Goal: Task Accomplishment & Management: Manage account settings

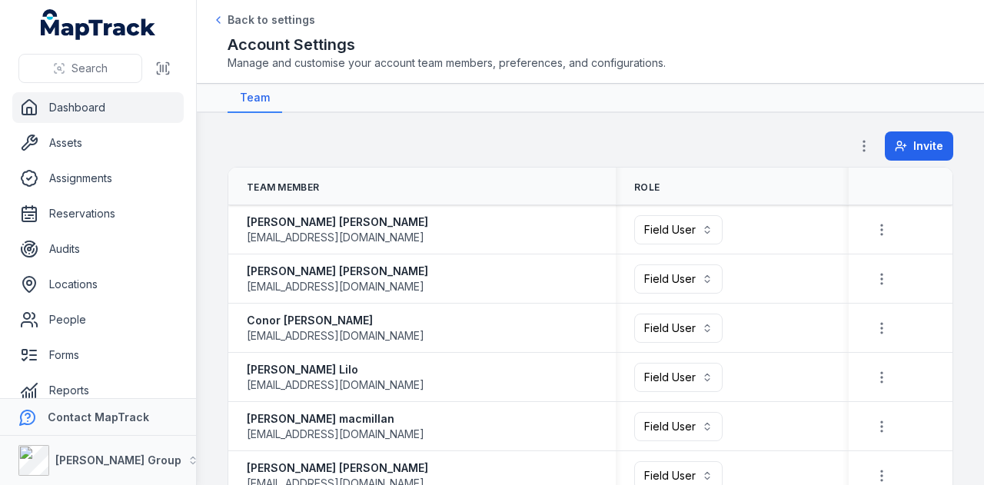
click at [144, 110] on link "Dashboard" at bounding box center [97, 107] width 171 height 31
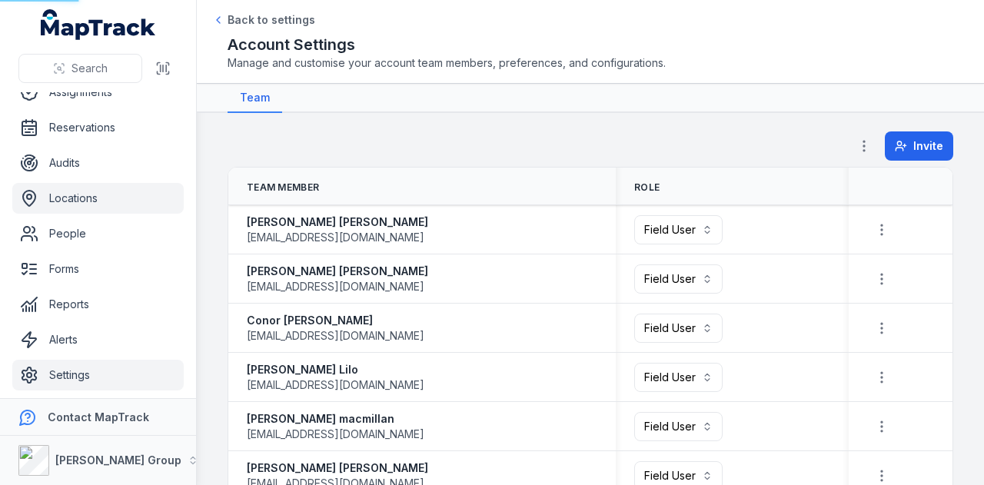
scroll to position [87, 0]
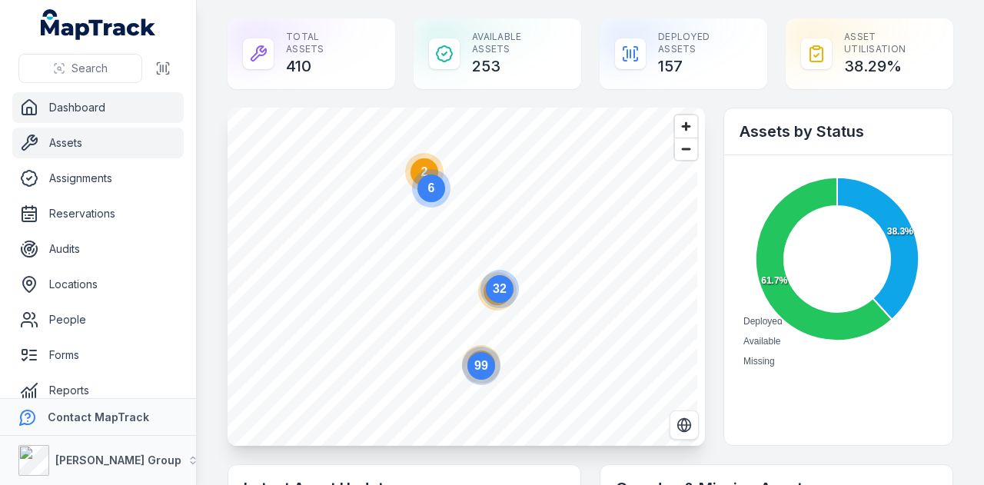
click at [129, 157] on link "Assets" at bounding box center [97, 143] width 171 height 31
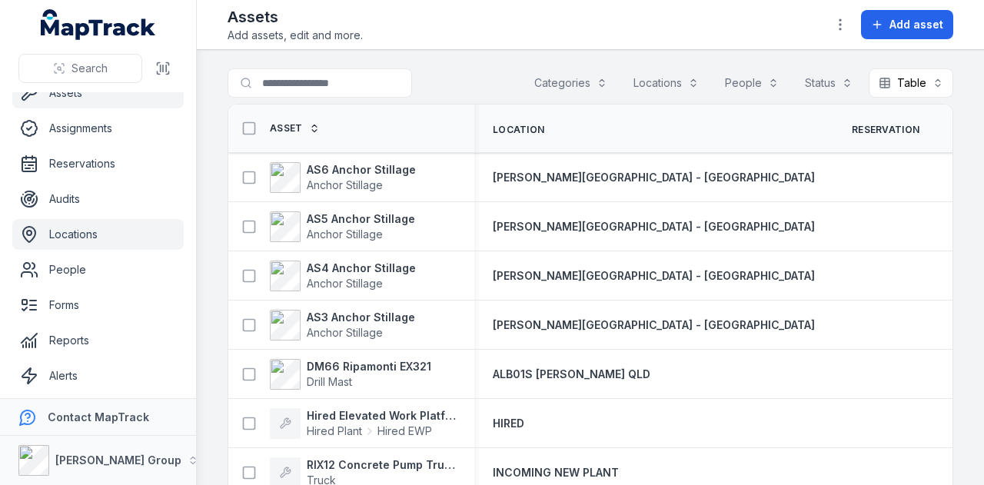
scroll to position [87, 0]
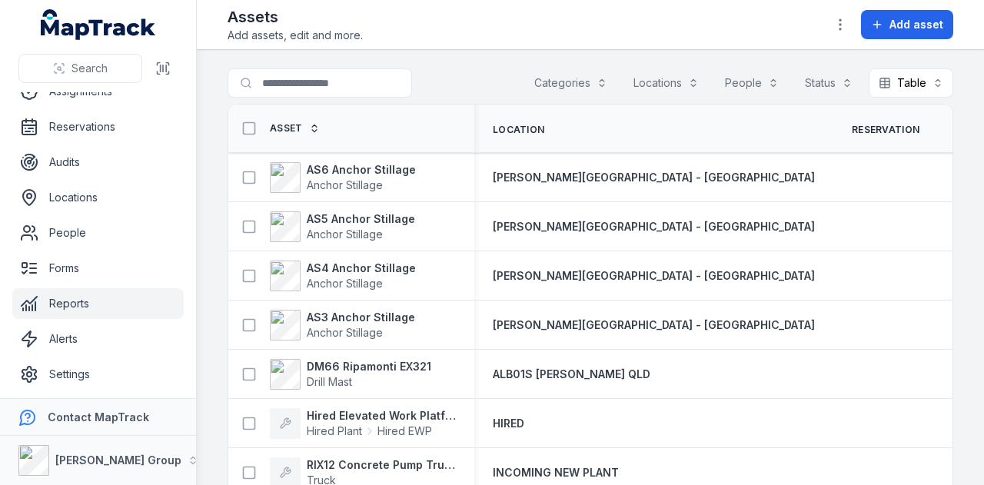
click at [104, 295] on link "Reports" at bounding box center [97, 303] width 171 height 31
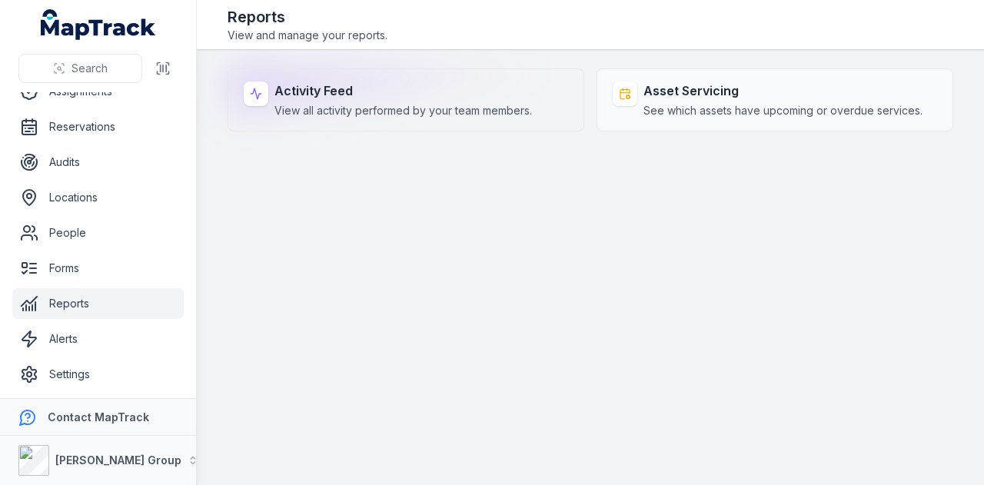
click at [362, 101] on div "Activity Feed View all activity performed by your team members." at bounding box center [402, 99] width 257 height 37
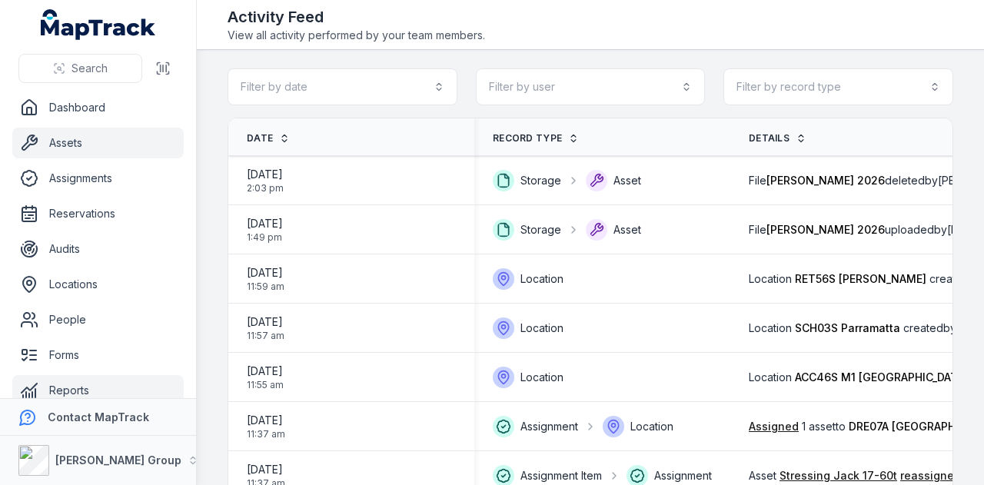
click at [112, 148] on link "Assets" at bounding box center [97, 143] width 171 height 31
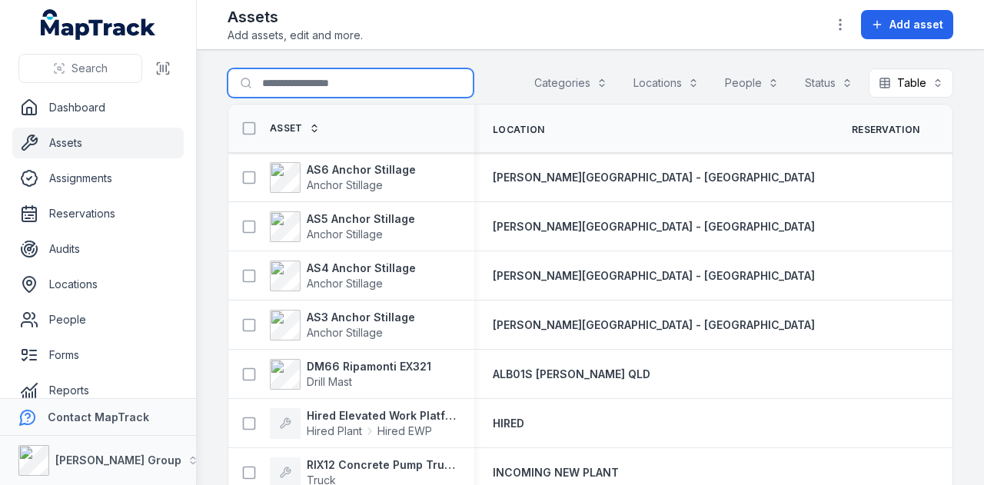
click at [357, 79] on input "Search for assets" at bounding box center [350, 82] width 246 height 29
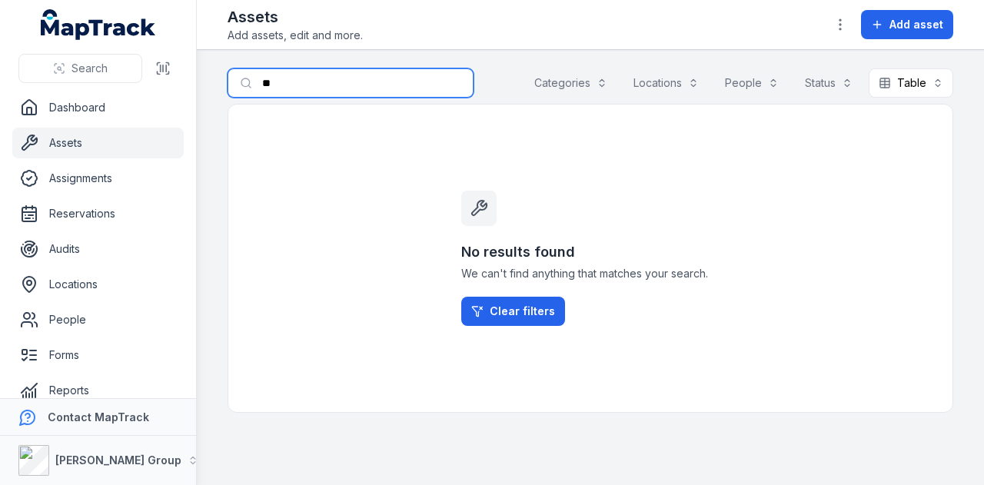
type input "*"
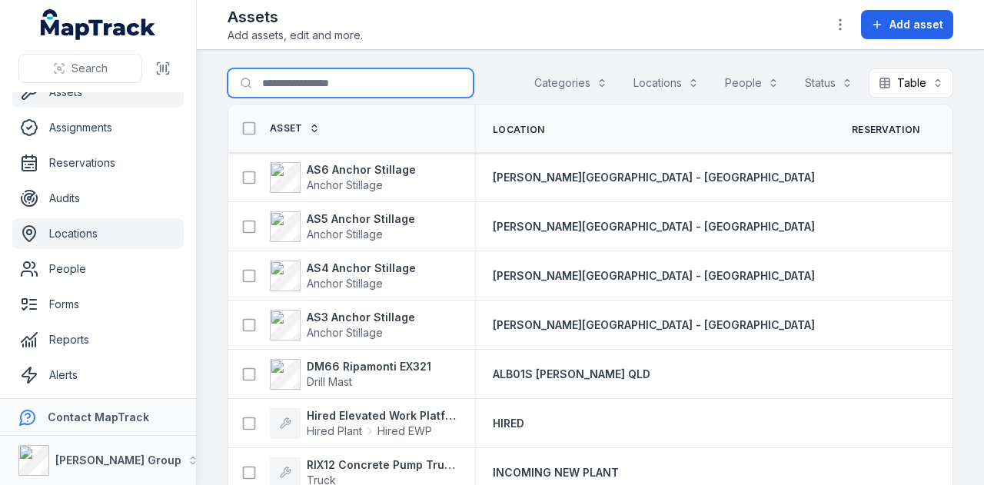
scroll to position [87, 0]
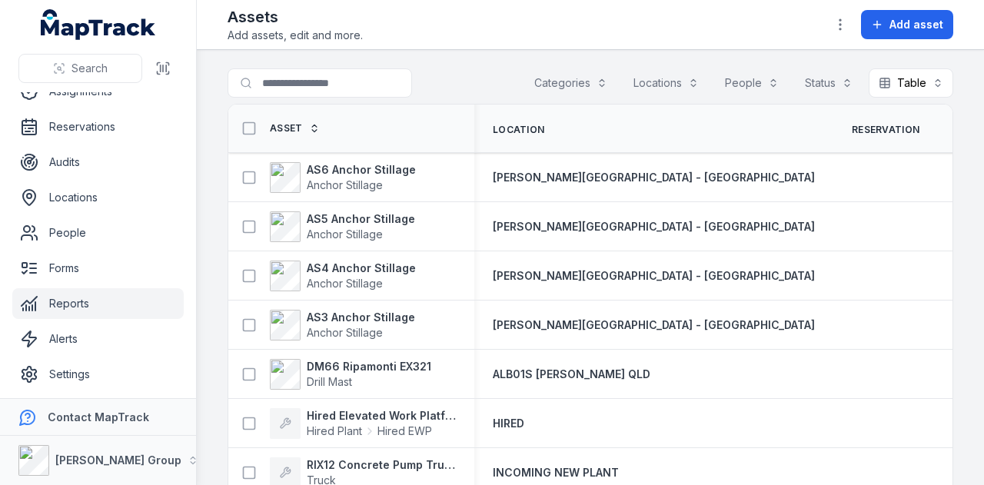
click at [128, 313] on link "Reports" at bounding box center [97, 303] width 171 height 31
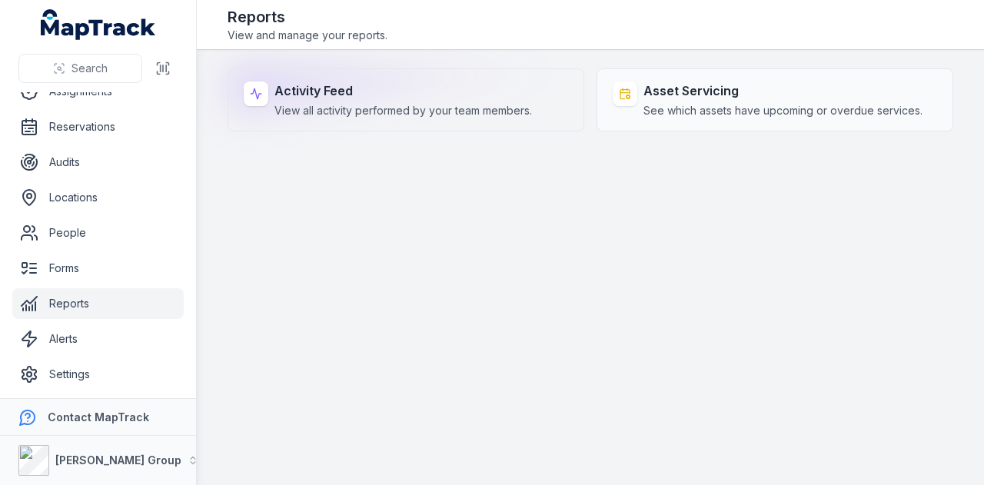
click at [457, 96] on strong "Activity Feed" at bounding box center [402, 90] width 257 height 18
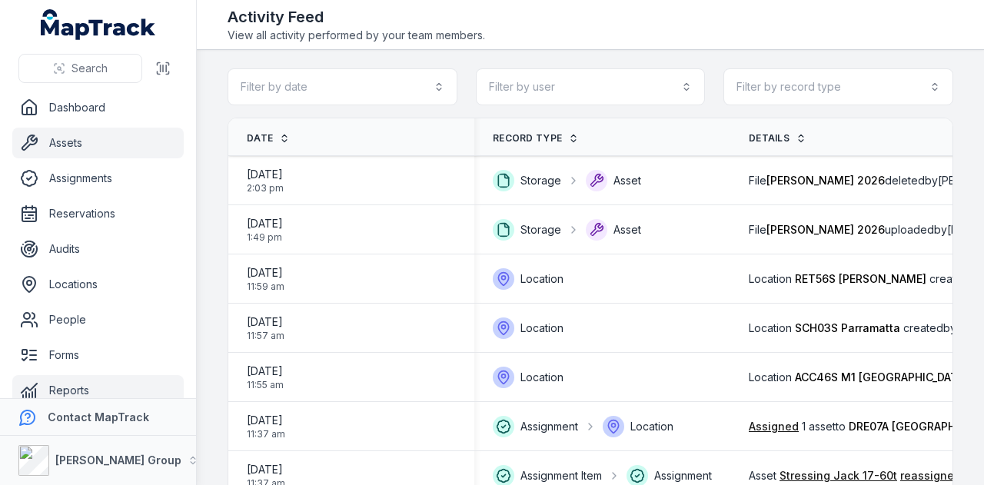
click at [98, 136] on link "Assets" at bounding box center [97, 143] width 171 height 31
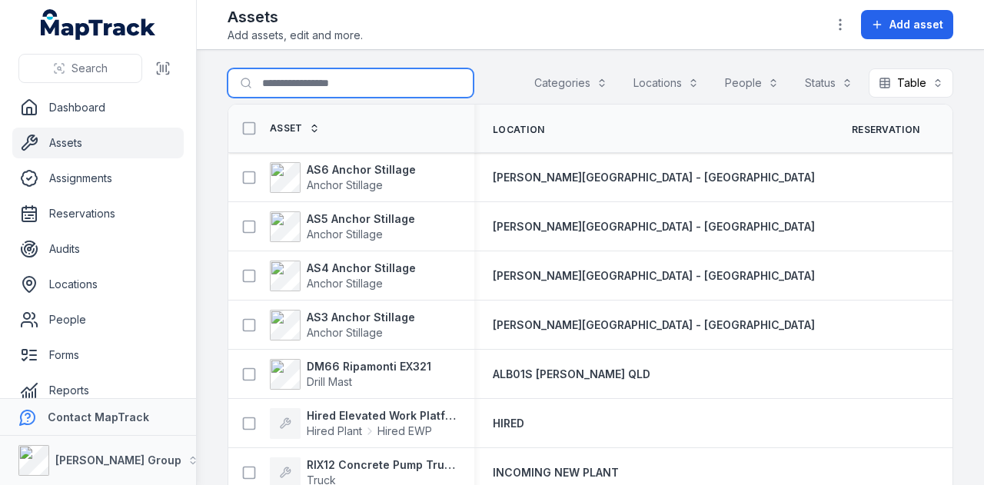
click at [334, 89] on input "Search for assets" at bounding box center [350, 82] width 246 height 29
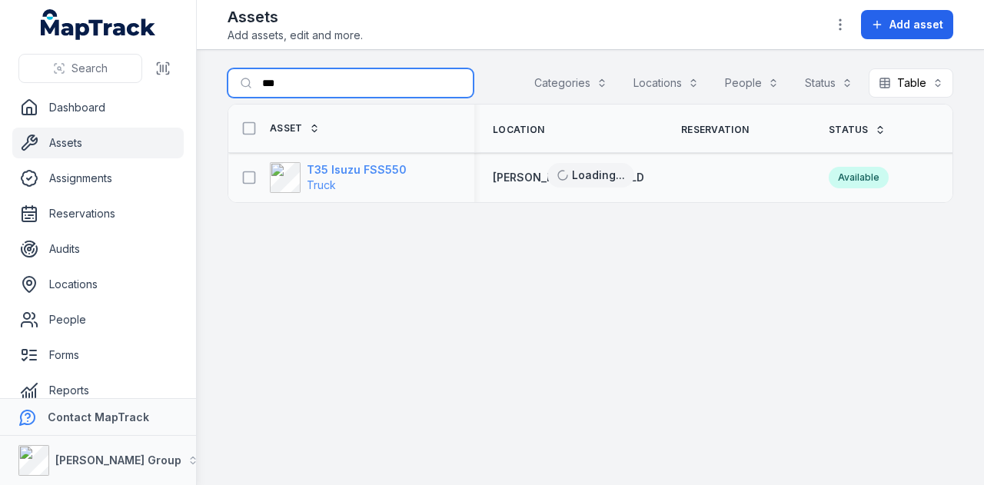
type input "***"
click at [360, 168] on strong "T35 Isuzu FSS550" at bounding box center [357, 169] width 100 height 15
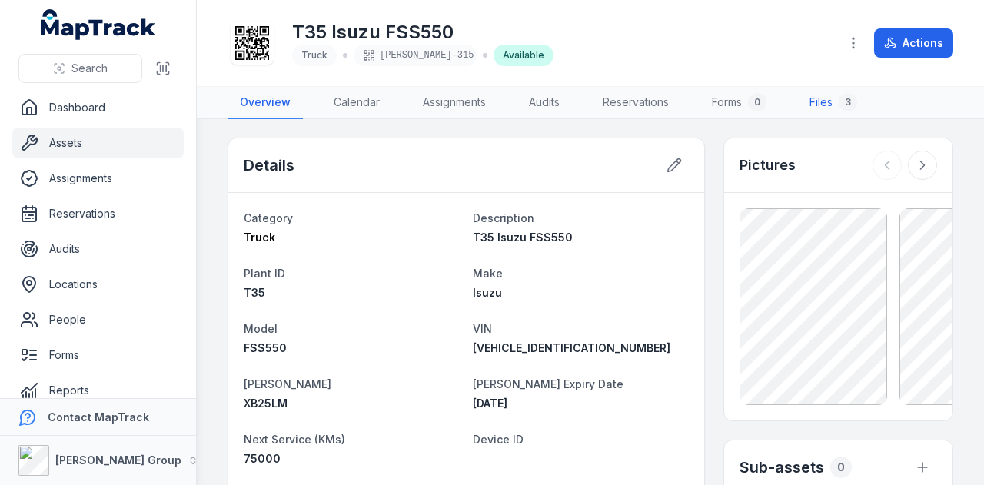
click at [848, 93] on div "3" at bounding box center [847, 102] width 18 height 18
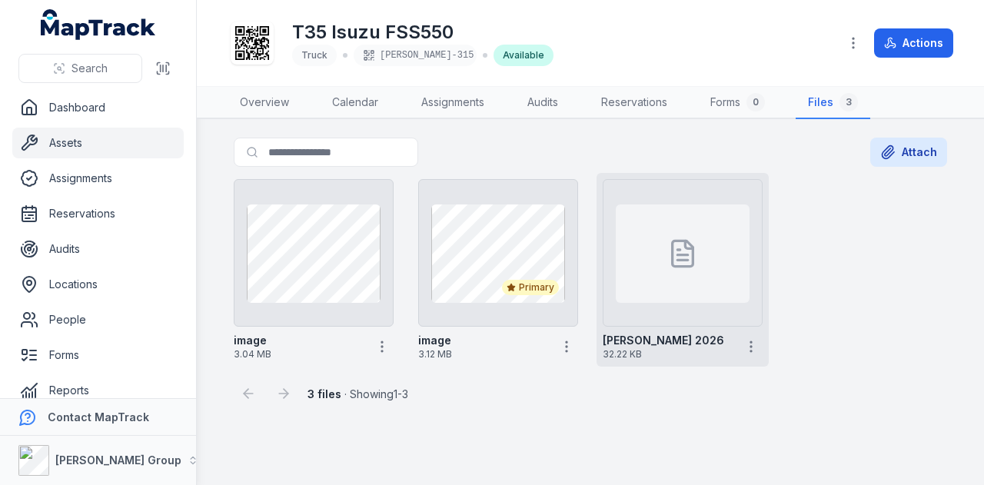
click at [650, 235] on div at bounding box center [683, 253] width 134 height 98
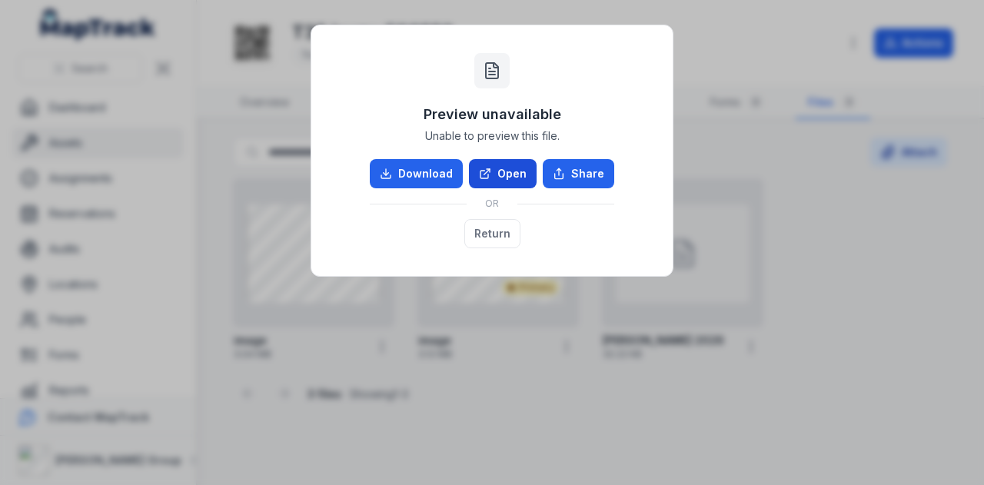
click at [502, 170] on link "Open" at bounding box center [503, 173] width 68 height 29
click at [489, 236] on button "Return" at bounding box center [492, 233] width 56 height 29
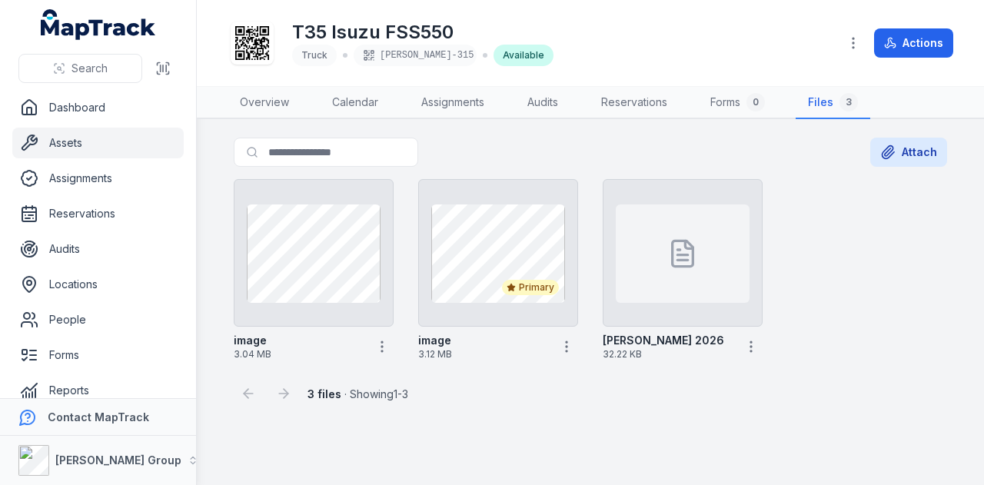
click at [86, 141] on link "Assets" at bounding box center [97, 143] width 171 height 31
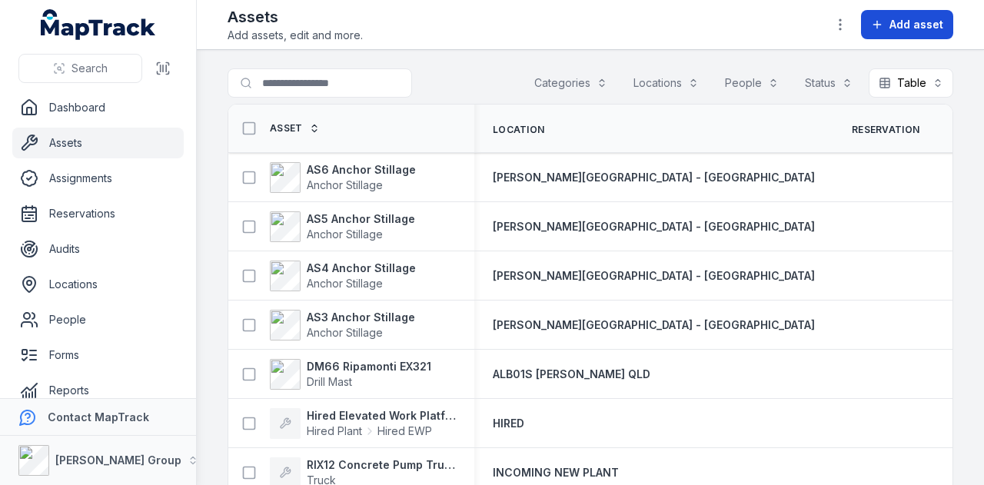
click at [912, 11] on button "Add asset" at bounding box center [907, 24] width 92 height 29
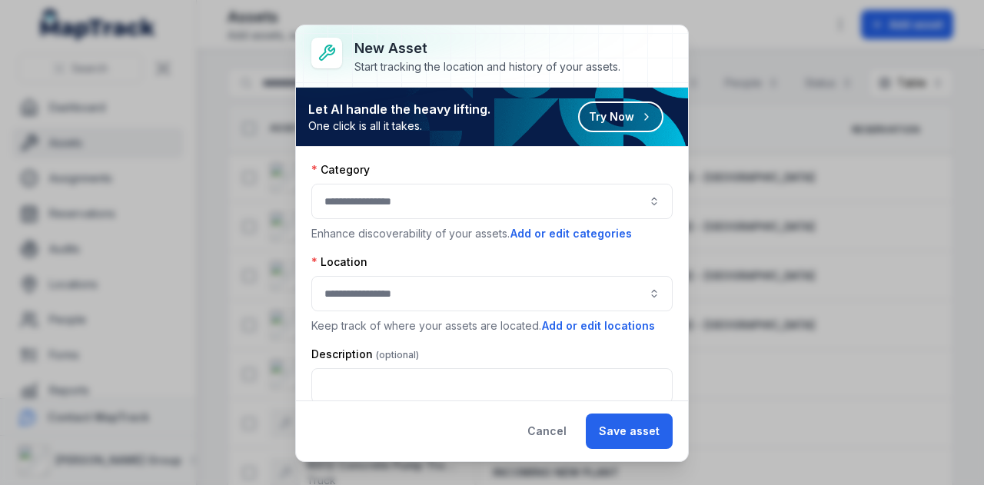
click at [498, 192] on button "button" at bounding box center [491, 201] width 361 height 35
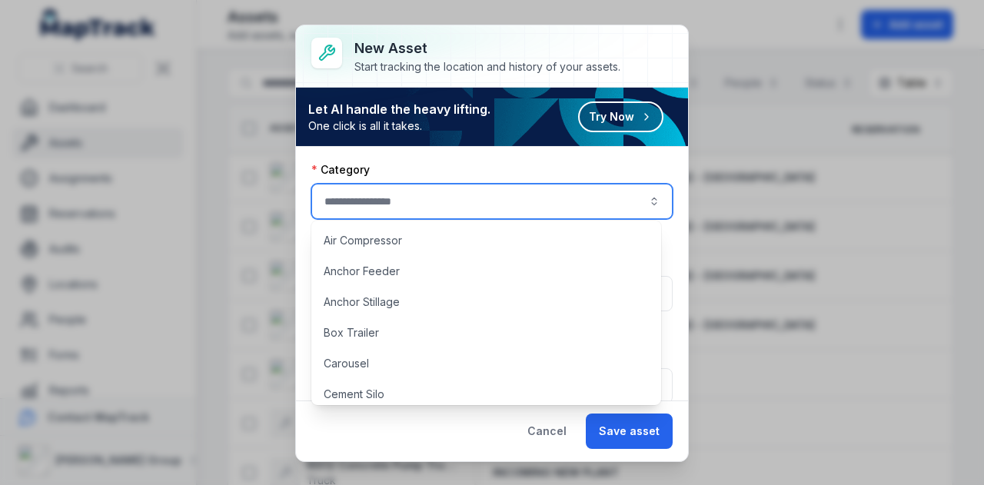
click at [498, 192] on button "button" at bounding box center [491, 201] width 361 height 35
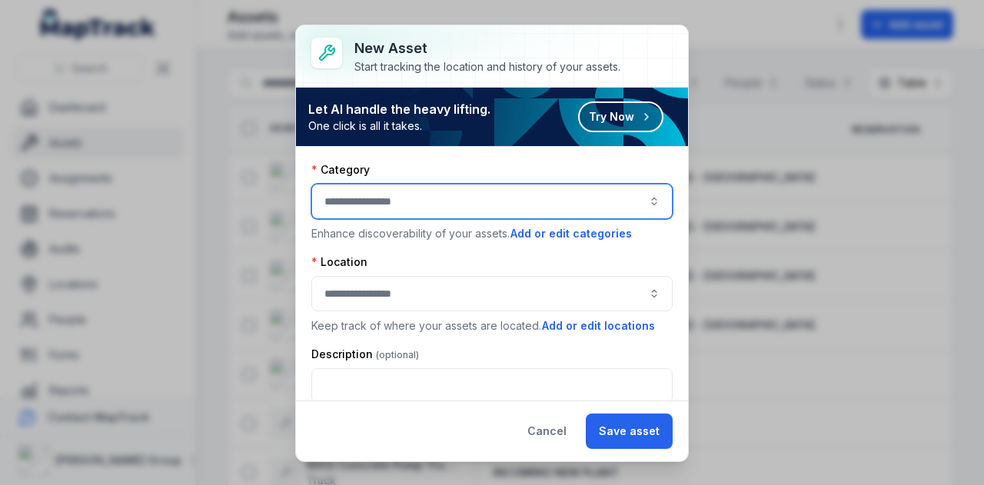
scroll to position [14, 0]
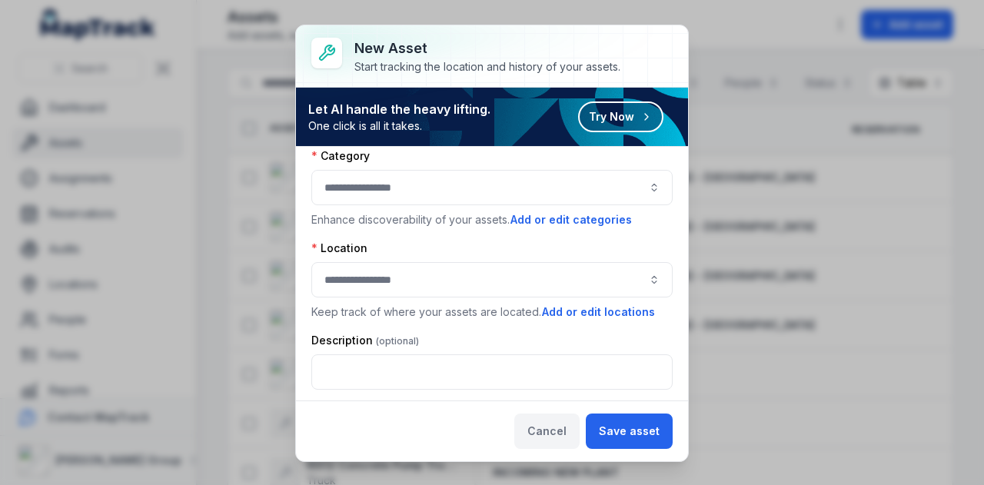
click at [558, 431] on button "Cancel" at bounding box center [546, 430] width 65 height 35
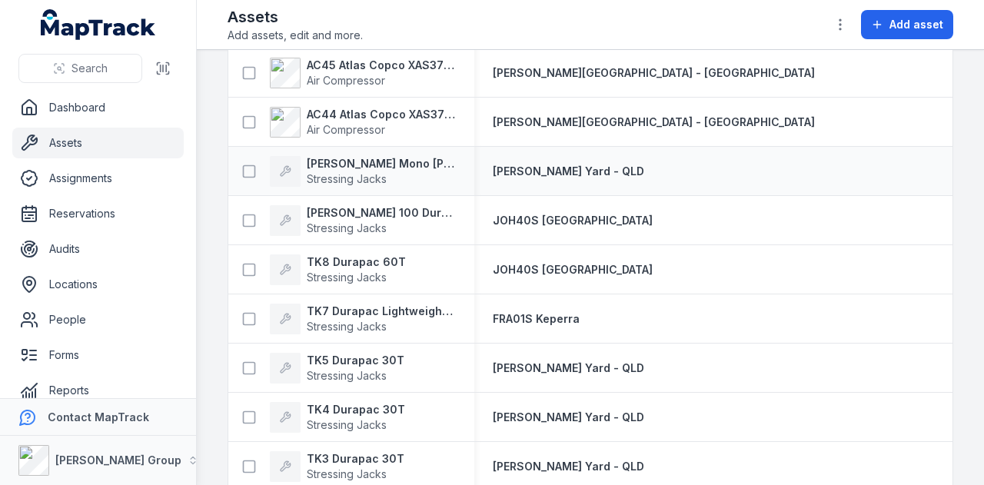
scroll to position [383, 0]
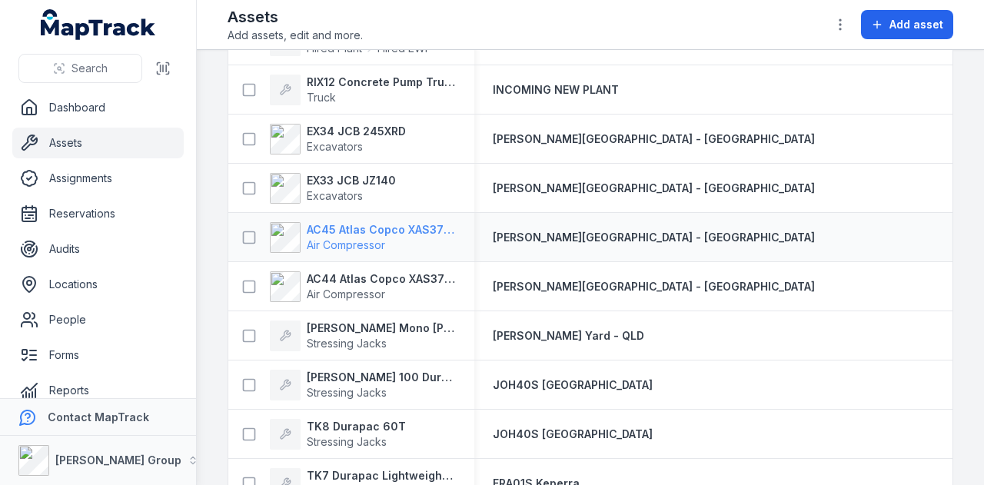
click at [383, 234] on strong "AC45 Atlas Copco XAS375TA" at bounding box center [381, 229] width 149 height 15
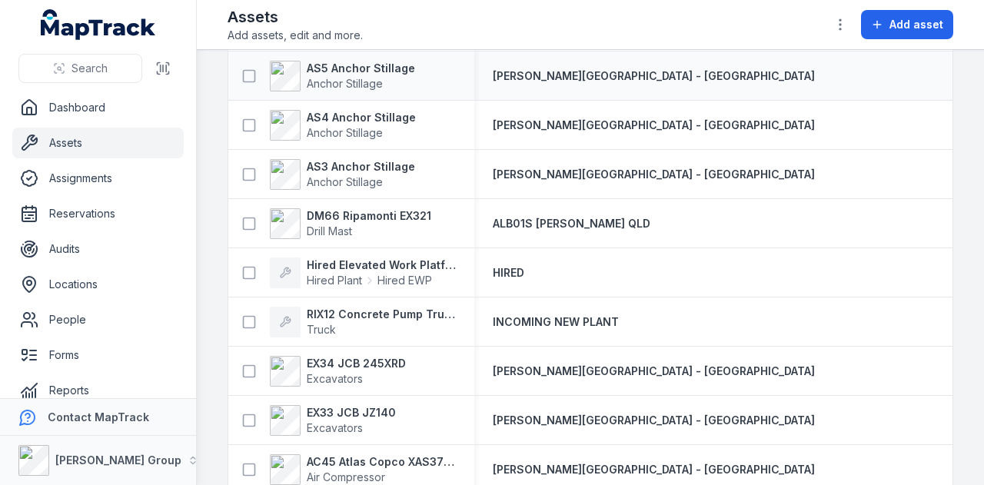
scroll to position [154, 0]
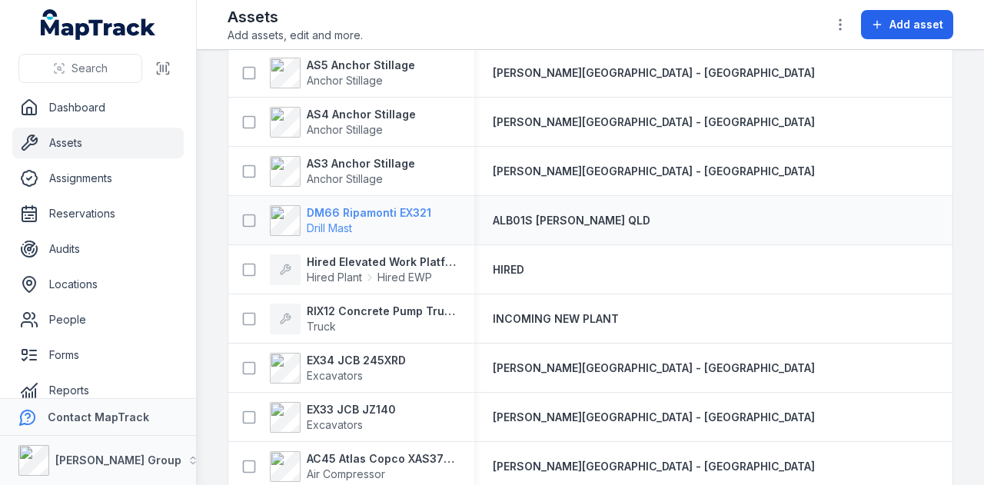
click at [415, 210] on strong "DM66 Ripamonti EX321" at bounding box center [369, 212] width 125 height 15
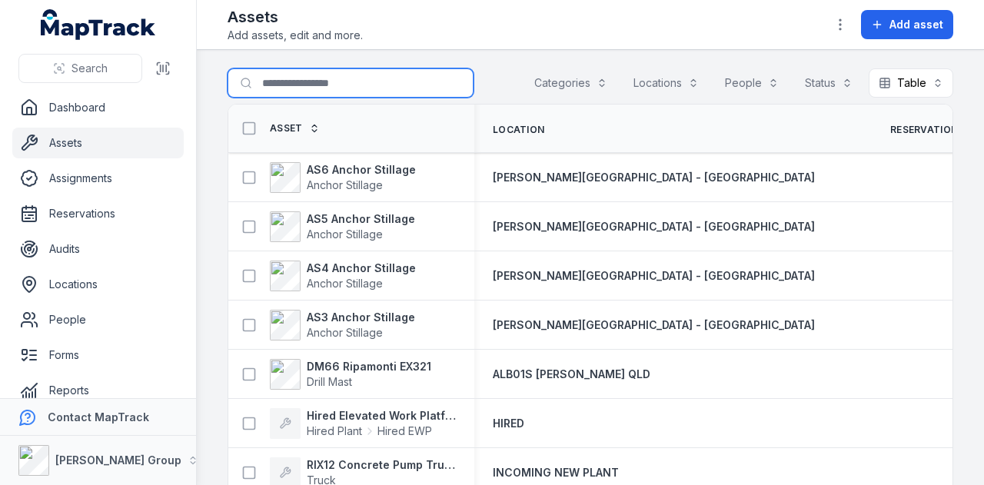
click at [363, 84] on input "Search for assets" at bounding box center [350, 82] width 246 height 29
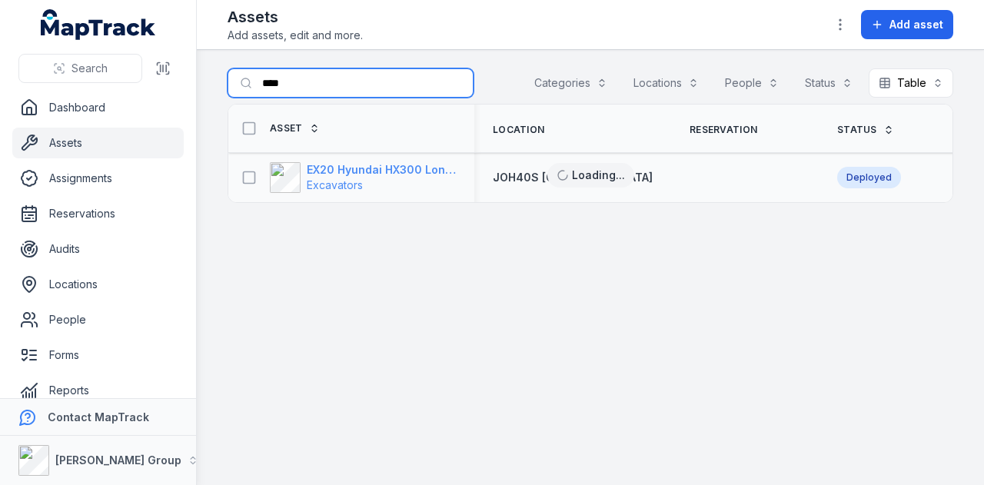
type input "****"
click at [350, 164] on strong "EX20 Hyundai HX300 Longreach" at bounding box center [381, 169] width 149 height 15
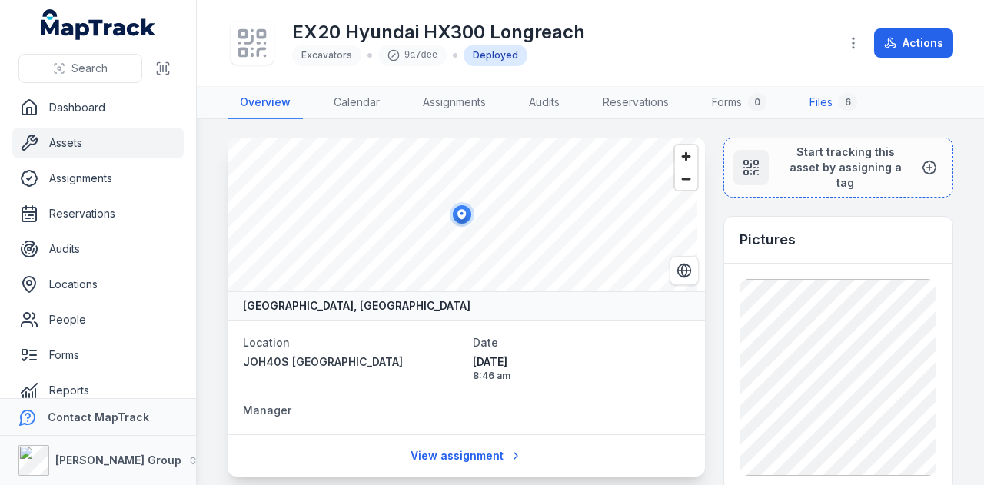
click at [812, 95] on link "Files 6" at bounding box center [833, 103] width 72 height 32
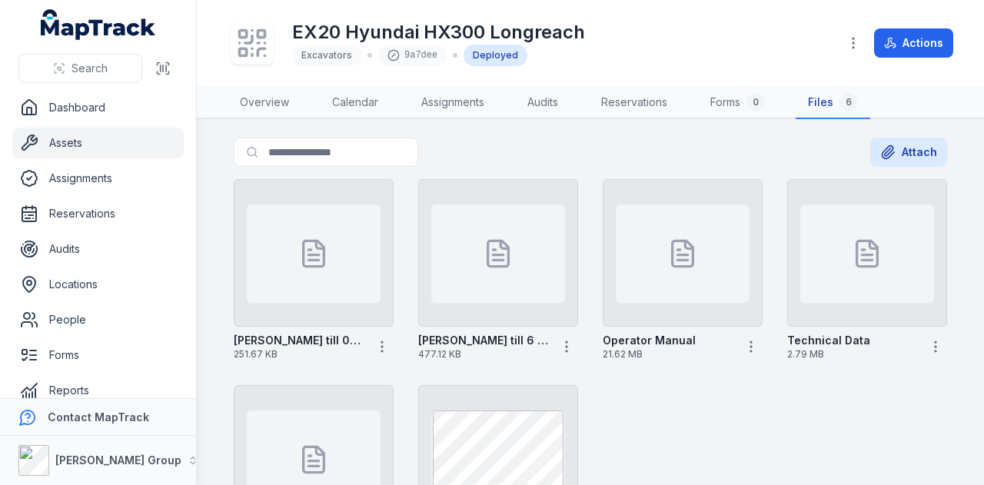
scroll to position [146, 0]
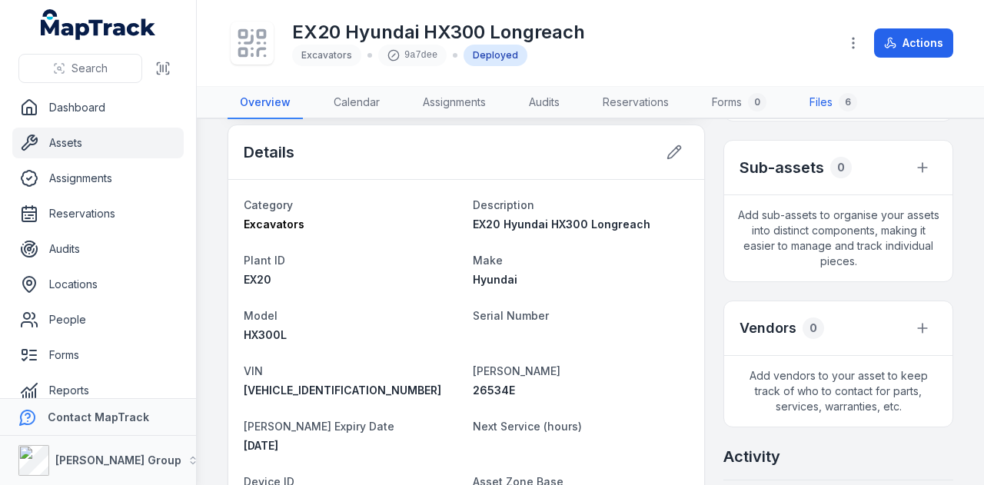
scroll to position [530, 0]
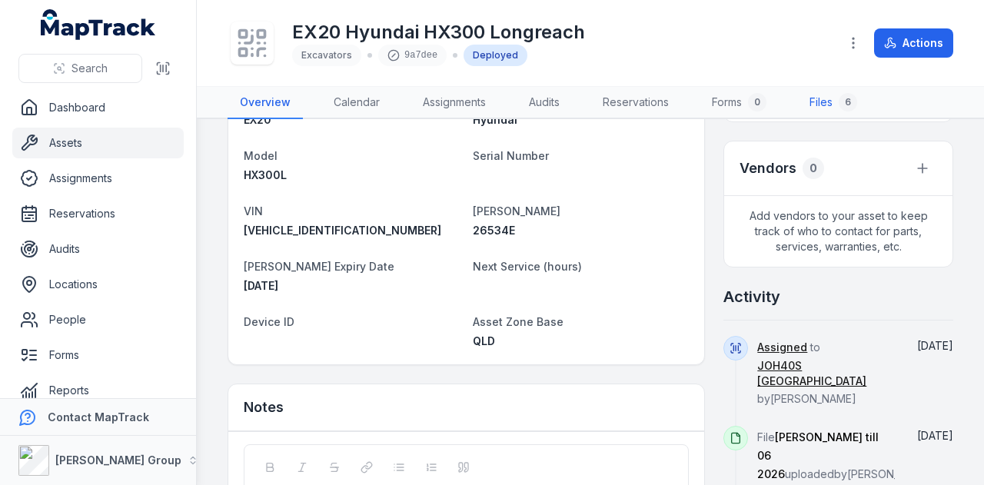
click at [822, 101] on link "Files 6" at bounding box center [833, 103] width 72 height 32
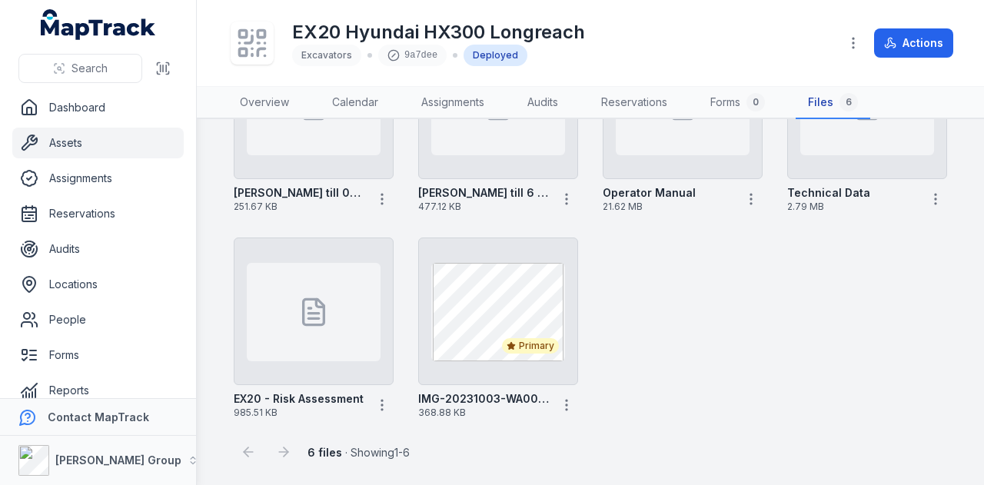
scroll to position [18, 0]
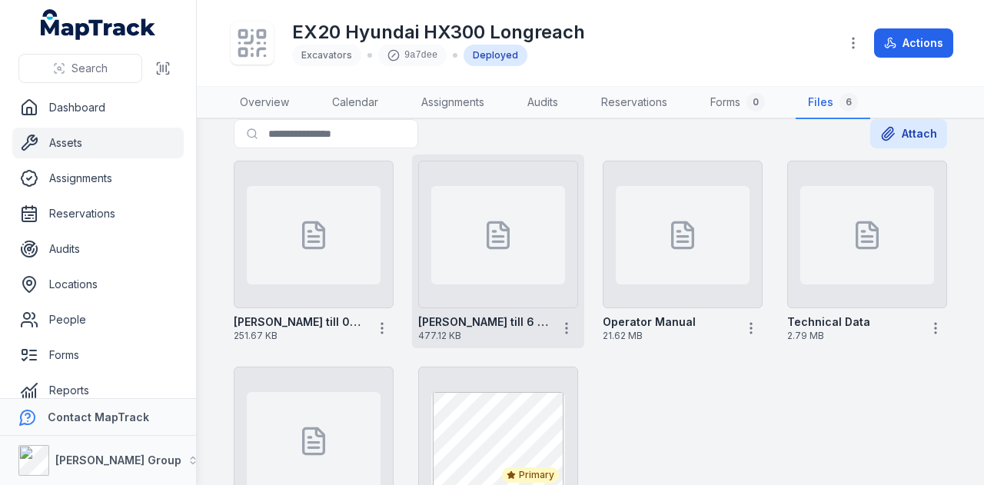
click at [498, 241] on icon at bounding box center [498, 241] width 10 height 0
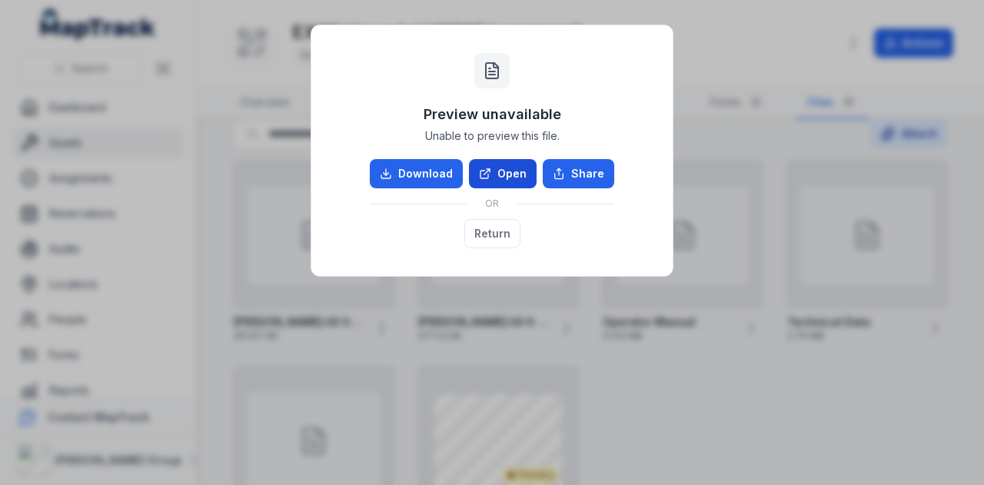
click at [502, 168] on link "Open" at bounding box center [503, 173] width 68 height 29
click at [498, 234] on button "Return" at bounding box center [492, 233] width 56 height 29
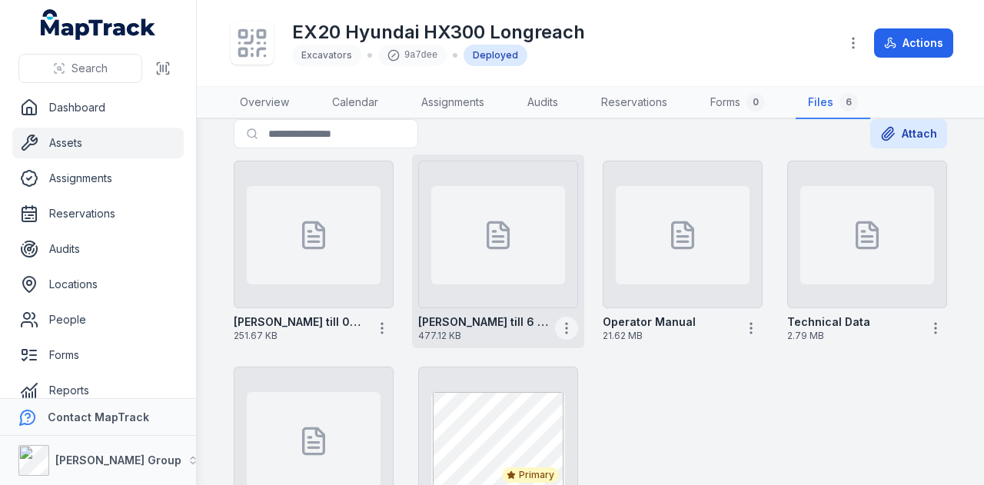
click at [559, 332] on icon "button" at bounding box center [566, 327] width 15 height 15
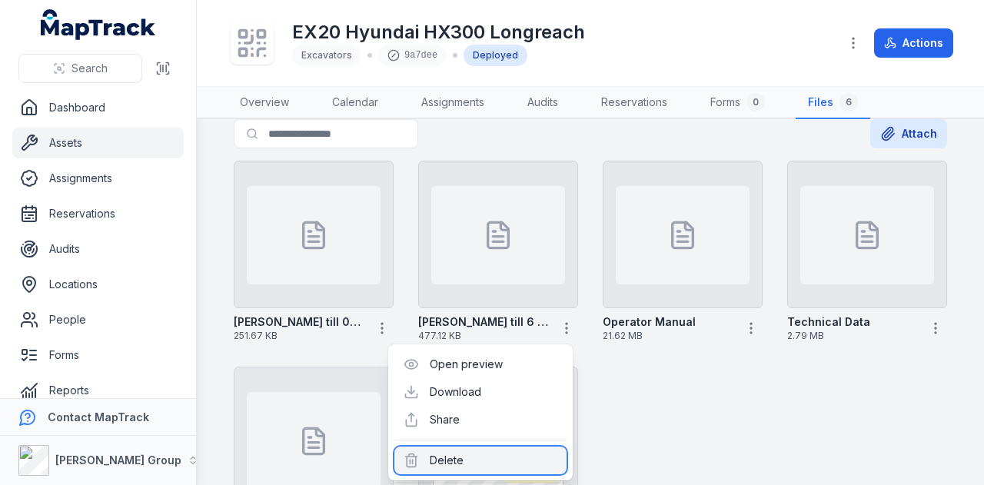
click at [477, 463] on div "Delete" at bounding box center [480, 461] width 172 height 28
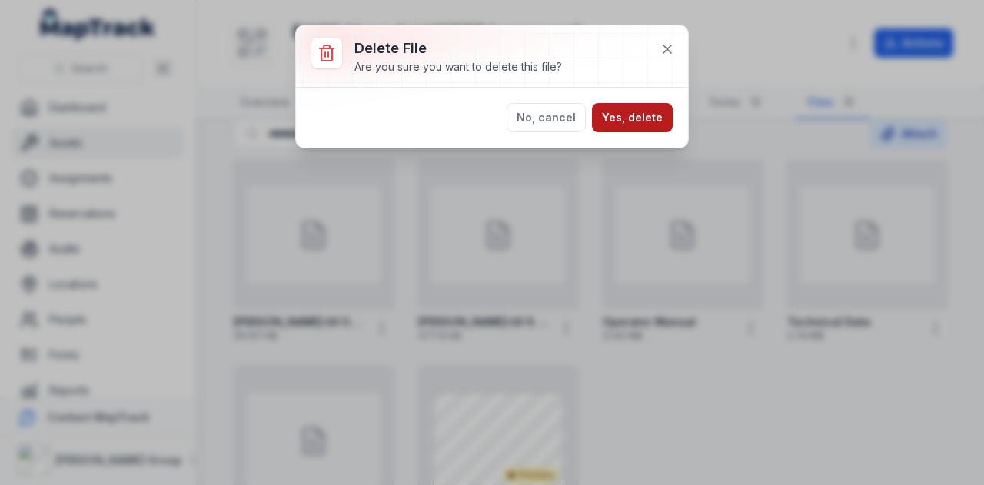
click at [659, 119] on button "Yes, delete" at bounding box center [632, 117] width 81 height 29
